Goal: Navigation & Orientation: Find specific page/section

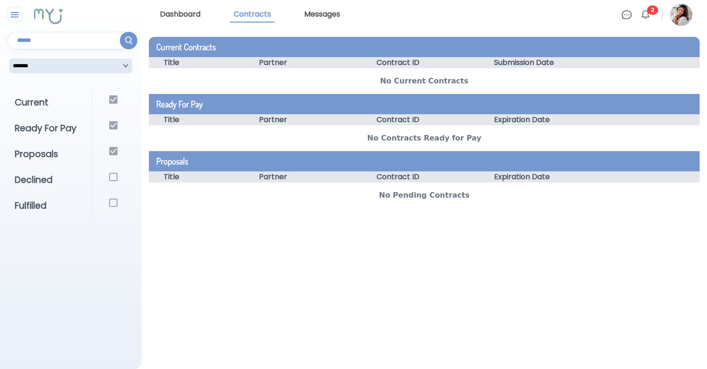
click at [177, 14] on link "Dashboard" at bounding box center [180, 15] width 48 height 16
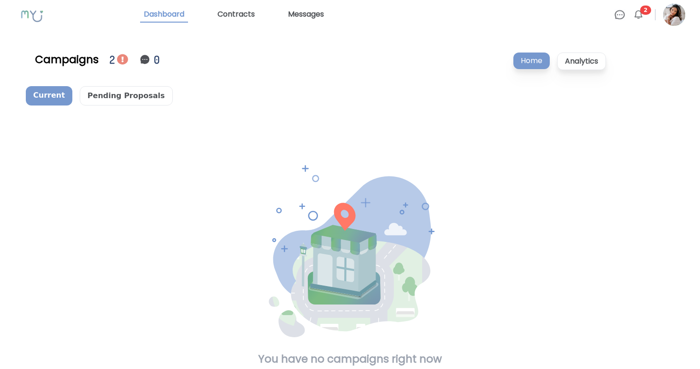
click at [122, 60] on img at bounding box center [122, 59] width 11 height 11
click at [104, 95] on p "Pending Proposals" at bounding box center [126, 95] width 93 height 19
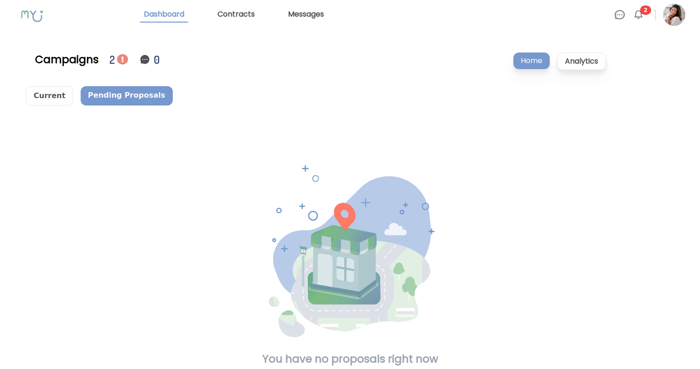
click at [111, 62] on div "2" at bounding box center [113, 60] width 7 height 16
click at [648, 10] on span "2" at bounding box center [645, 10] width 11 height 9
click at [638, 16] on img at bounding box center [638, 14] width 11 height 11
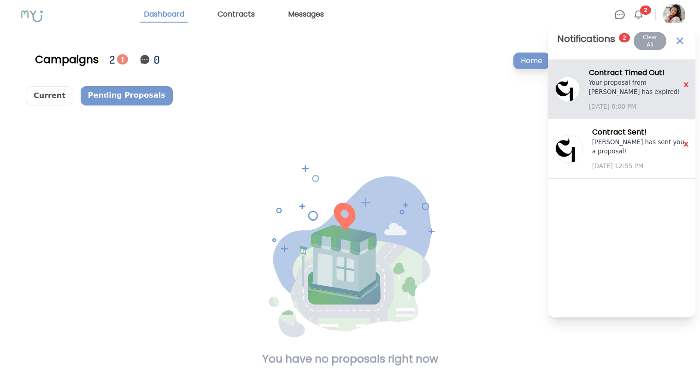
click at [656, 97] on div "Contract Timed Out ! Your proposal from [PERSON_NAME] has expired! [DATE] 6:00 …" at bounding box center [638, 89] width 99 height 44
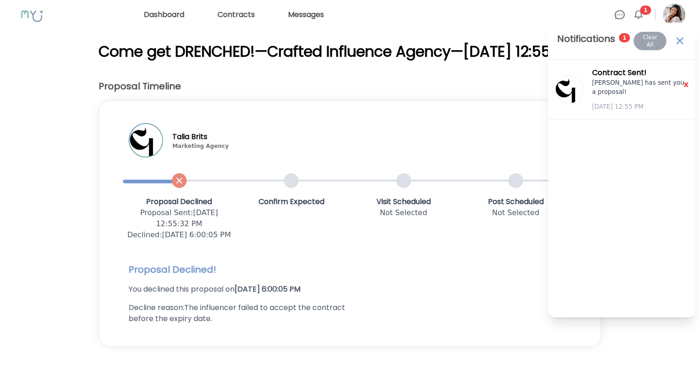
click at [390, 139] on div "Talia Brits Marketing Agency Proposal Declined Proposal Sent : [DATE] 12:55:32 …" at bounding box center [350, 224] width 473 height 216
click at [685, 81] on span "x" at bounding box center [686, 84] width 17 height 14
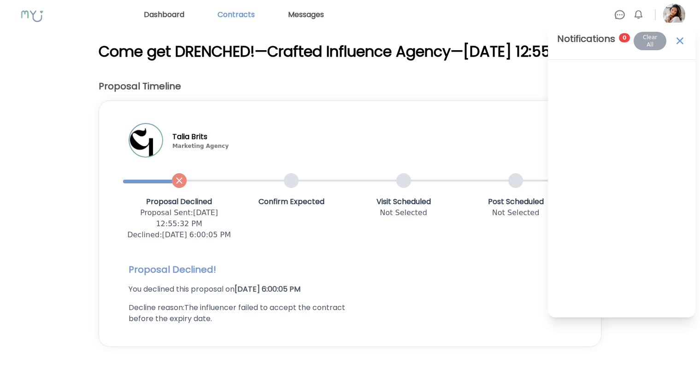
click at [252, 19] on link "Contracts" at bounding box center [236, 14] width 45 height 15
